Goal: Task Accomplishment & Management: Use online tool/utility

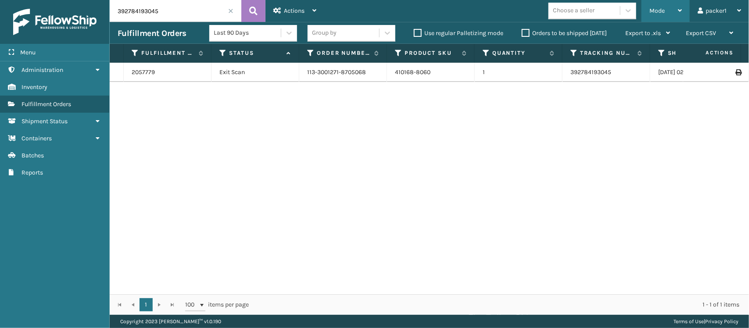
click at [662, 7] on span "Mode" at bounding box center [656, 10] width 15 height 7
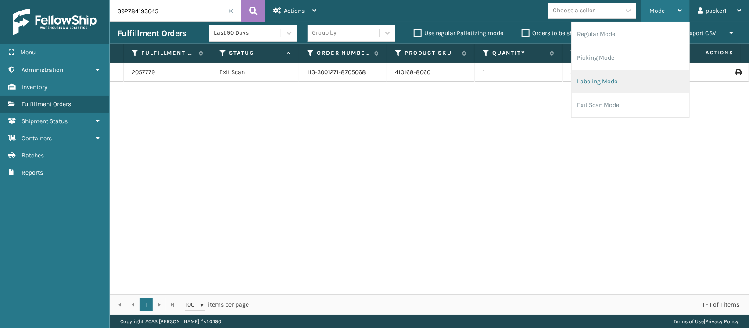
click at [603, 78] on li "Labeling Mode" at bounding box center [630, 82] width 118 height 24
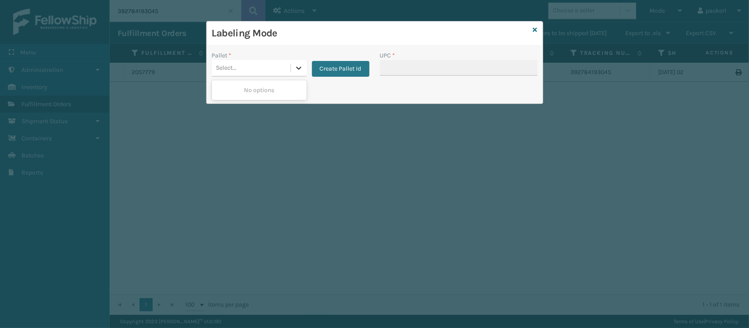
click at [300, 64] on icon at bounding box center [298, 68] width 9 height 9
click at [319, 67] on button "Create Pallet Id" at bounding box center [340, 69] width 57 height 16
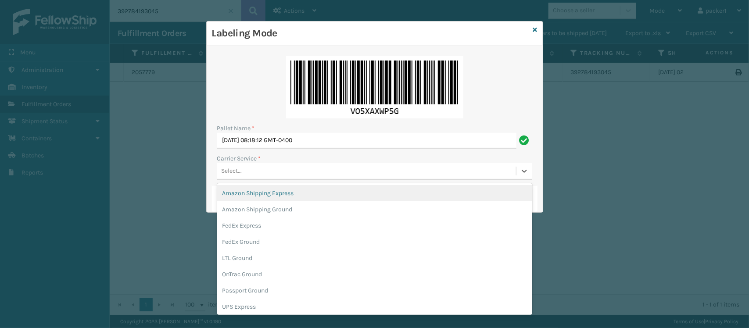
click at [256, 166] on div "Select..." at bounding box center [366, 171] width 299 height 14
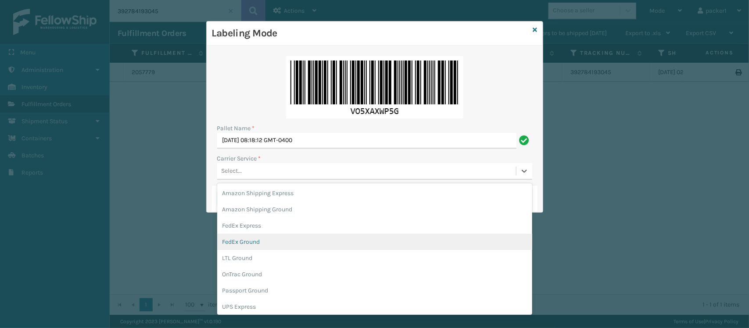
click at [246, 244] on div "FedEx Ground" at bounding box center [374, 242] width 315 height 16
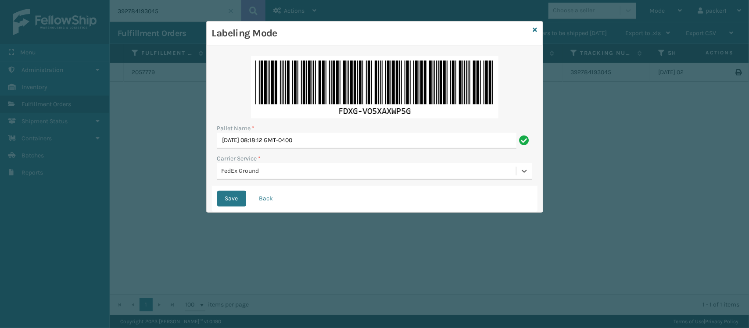
click at [217, 191] on button "Save" at bounding box center [231, 199] width 29 height 16
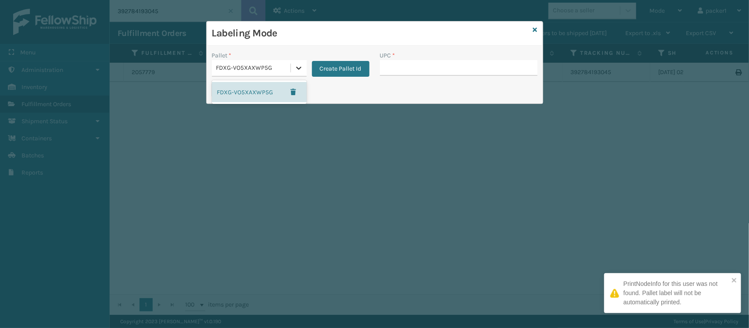
click at [296, 71] on icon at bounding box center [298, 68] width 9 height 9
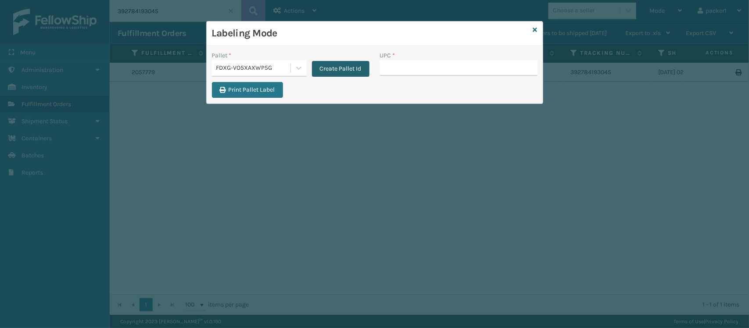
click at [324, 70] on button "Create Pallet Id" at bounding box center [340, 69] width 57 height 16
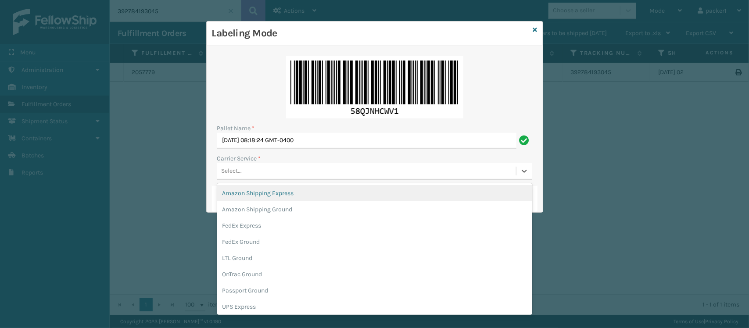
click at [261, 167] on div "Select..." at bounding box center [366, 171] width 299 height 14
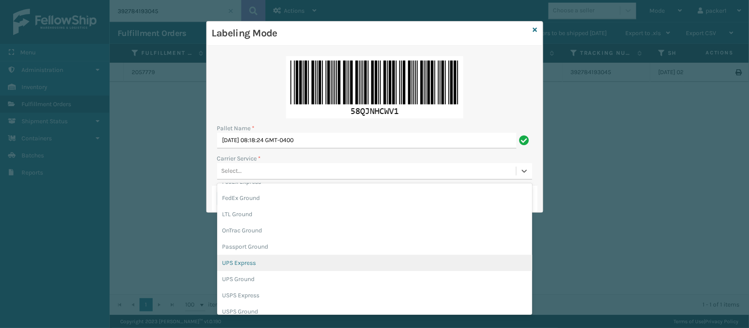
scroll to position [50, 0]
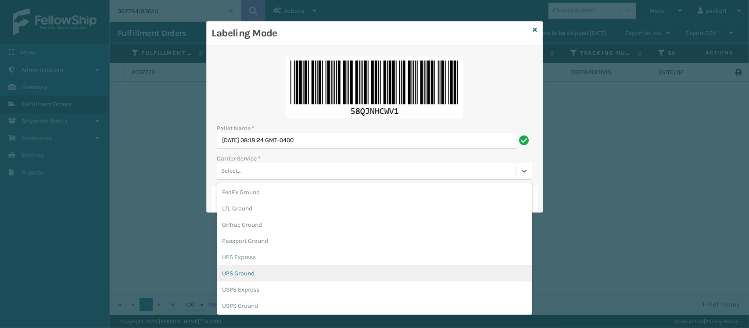
click at [295, 274] on div "UPS Ground" at bounding box center [374, 273] width 315 height 16
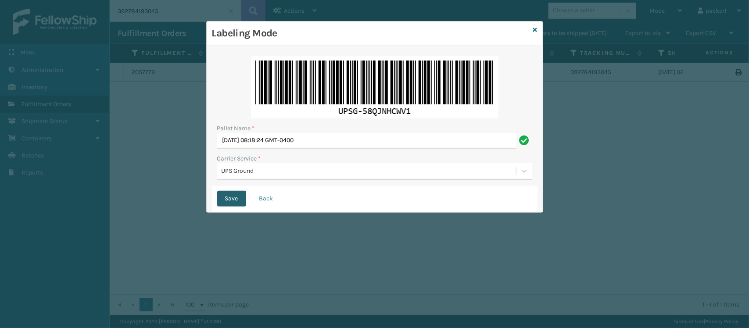
click at [233, 200] on button "Save" at bounding box center [231, 199] width 29 height 16
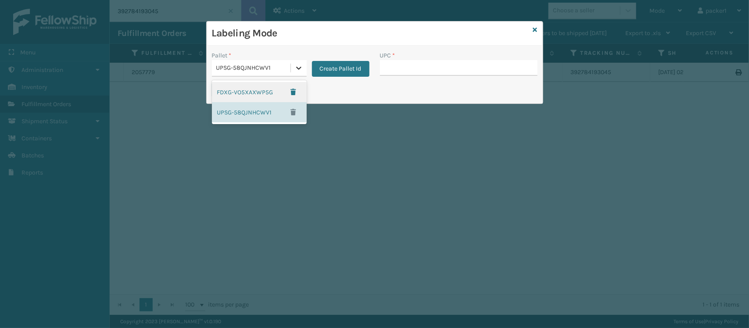
click at [298, 67] on icon at bounding box center [298, 68] width 9 height 9
click at [246, 93] on div "FDXG-VO5XAXWP5G" at bounding box center [259, 92] width 95 height 20
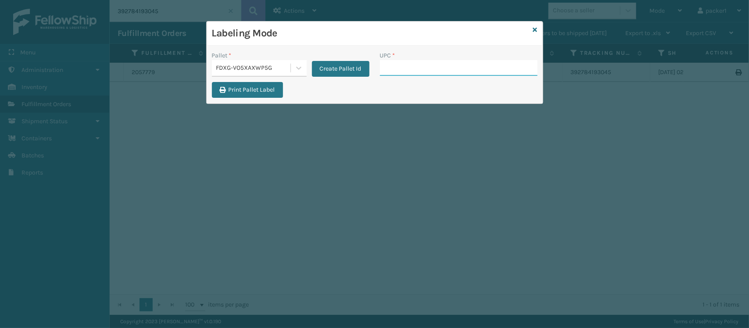
click at [390, 68] on input "UPC *" at bounding box center [458, 68] width 157 height 16
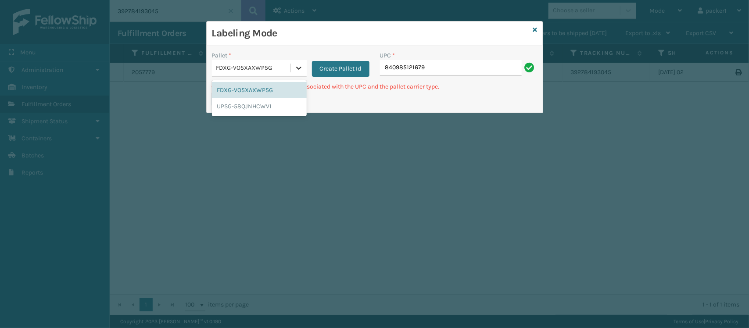
click at [297, 68] on icon at bounding box center [298, 68] width 5 height 3
click at [272, 82] on div "FDXG-VO5XAXWP5G" at bounding box center [259, 90] width 95 height 16
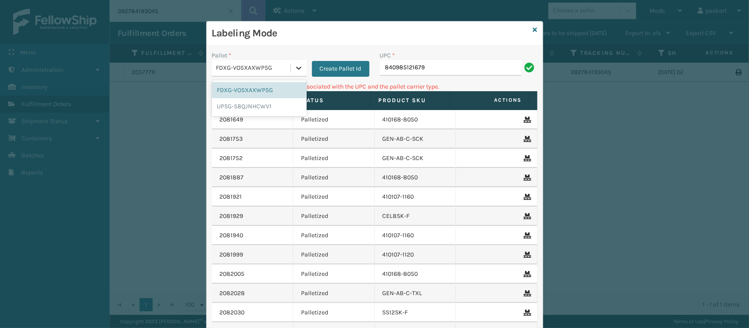
click at [296, 69] on icon at bounding box center [298, 68] width 5 height 3
click at [243, 104] on div "UPSG-58QJNHCWV1" at bounding box center [259, 106] width 95 height 16
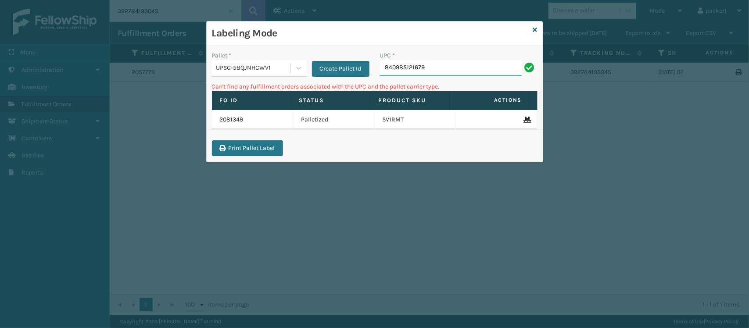
click at [418, 71] on input "840985121679" at bounding box center [451, 68] width 142 height 16
type input "8"
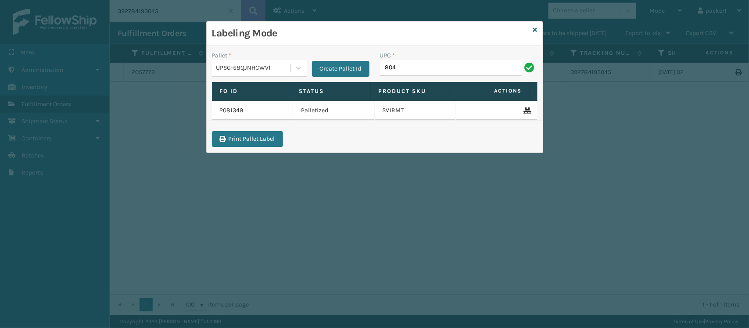
type input "804879477570"
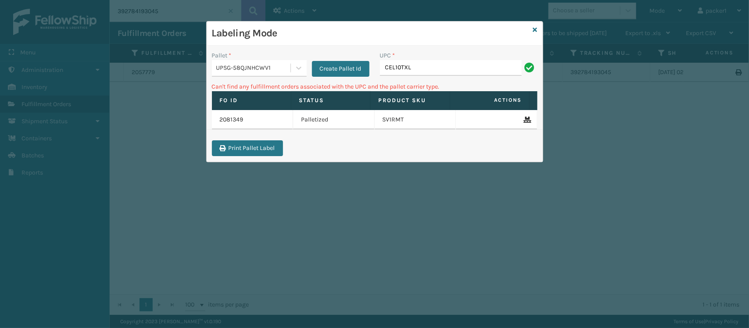
click at [448, 93] on span at bounding box center [448, 183] width 3 height 184
click at [296, 71] on icon at bounding box center [298, 68] width 9 height 9
click at [261, 86] on div "FDXG-VO5XAXWP5G" at bounding box center [259, 90] width 95 height 16
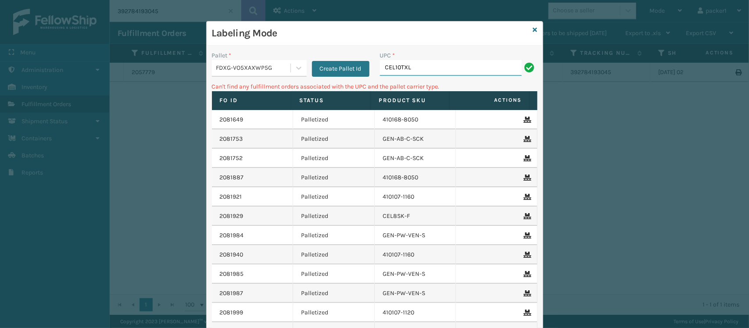
click at [429, 66] on input "CEL10TXL" at bounding box center [451, 68] width 142 height 16
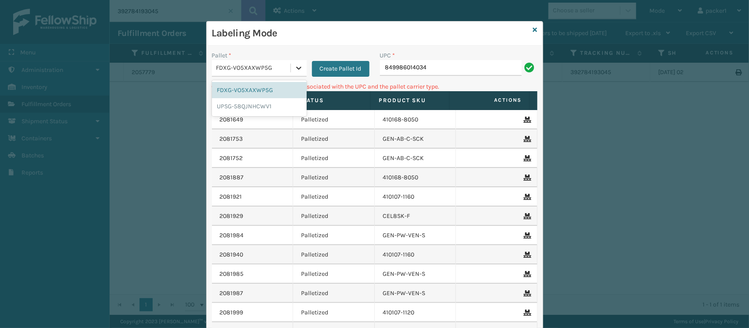
click at [296, 69] on icon at bounding box center [298, 68] width 5 height 3
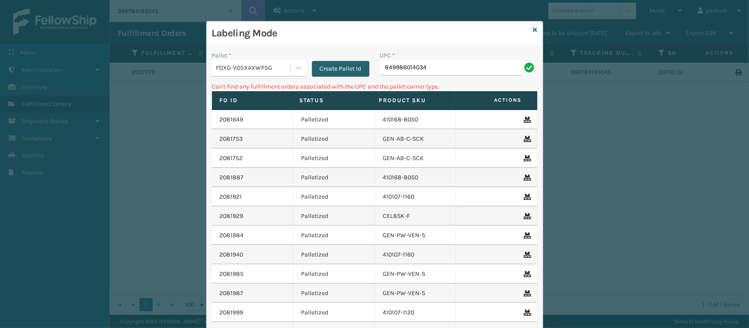
click at [319, 69] on button "Create Pallet Id" at bounding box center [340, 69] width 57 height 16
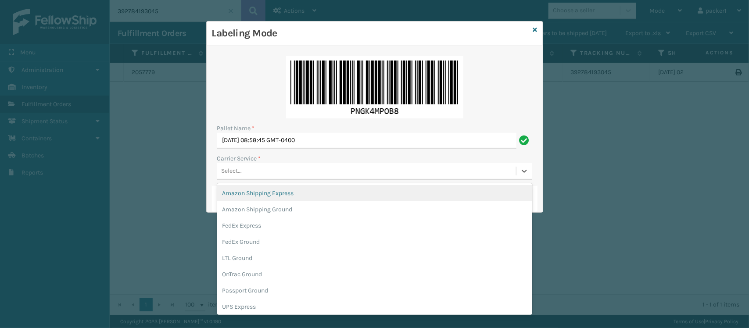
click at [270, 167] on div "Select..." at bounding box center [366, 171] width 299 height 14
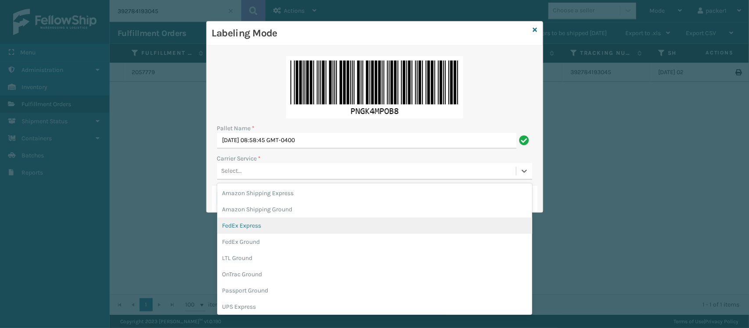
click at [264, 226] on div "FedEx Express" at bounding box center [374, 226] width 315 height 16
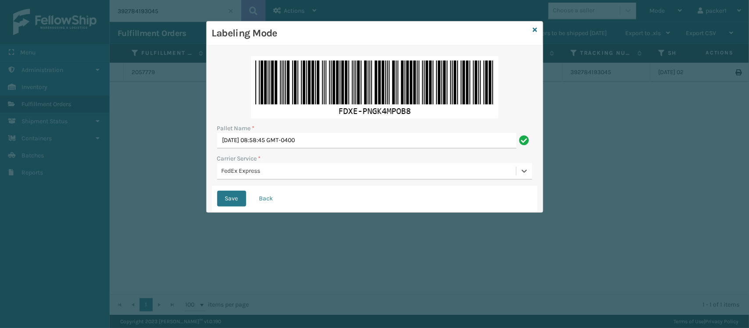
click at [217, 191] on button "Save" at bounding box center [231, 199] width 29 height 16
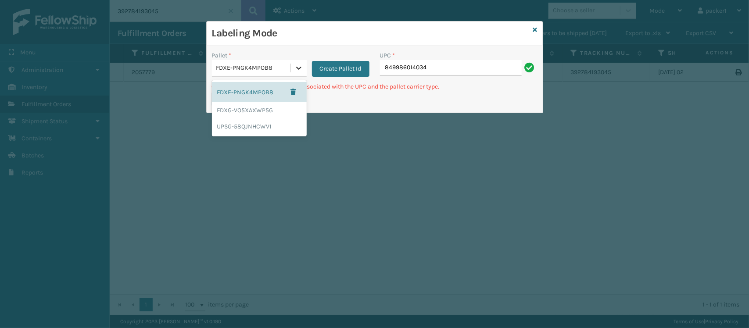
click at [298, 69] on icon at bounding box center [298, 68] width 5 height 3
click at [262, 127] on div "UPSG-58QJNHCWV1" at bounding box center [259, 126] width 95 height 16
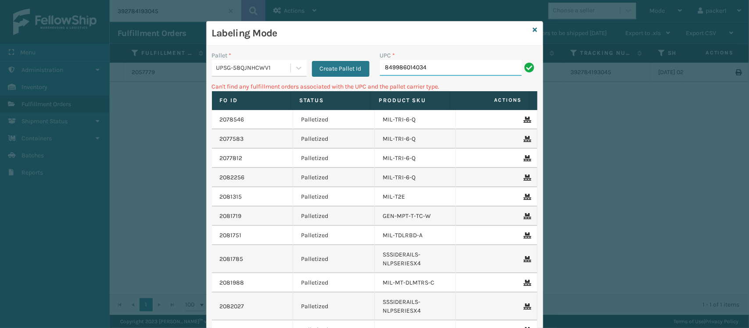
click at [435, 72] on input "849986014034" at bounding box center [451, 68] width 142 height 16
type input "8"
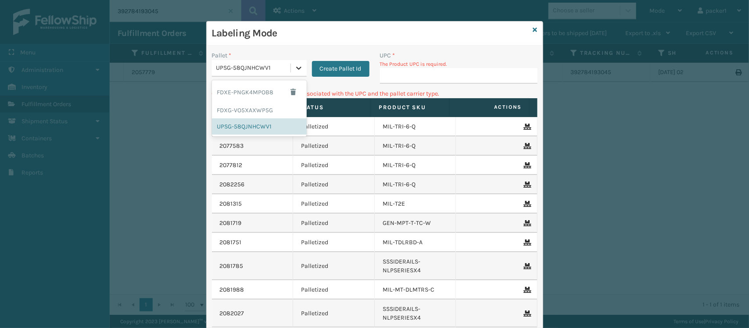
click at [294, 69] on icon at bounding box center [298, 68] width 9 height 9
click at [247, 108] on div "FDXG-VO5XAXWP5G" at bounding box center [259, 110] width 95 height 16
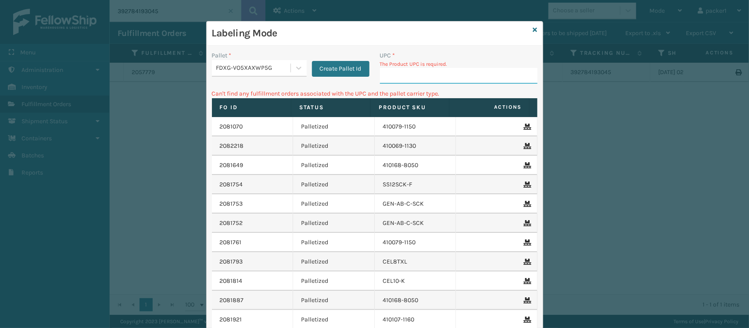
click at [396, 71] on input "UPC *" at bounding box center [458, 76] width 157 height 16
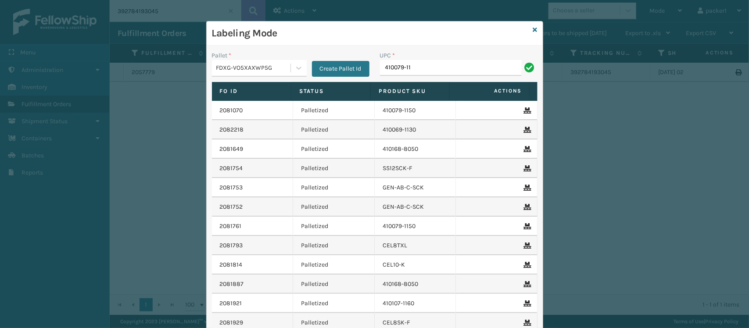
type input "410079-115"
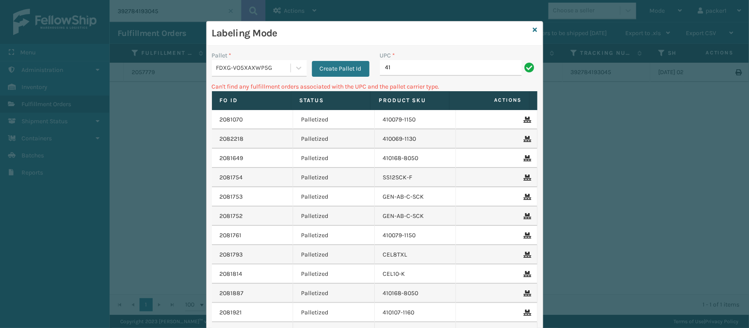
type input "4"
